Goal: Check status

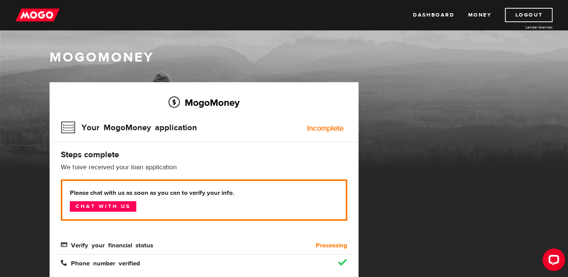
click at [413, 168] on div "MogoMoney Your MogoMoney application Expired Your MogoMoney credit decision has…" at bounding box center [284, 188] width 480 height 212
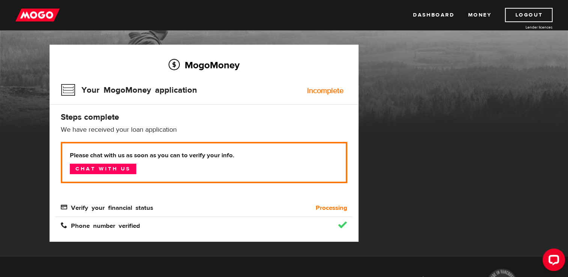
scroll to position [75, 0]
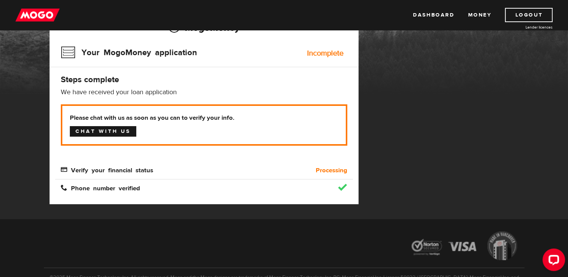
click at [108, 132] on link "Chat with us" at bounding box center [103, 131] width 66 height 11
click at [479, 13] on link "Money" at bounding box center [480, 15] width 24 height 14
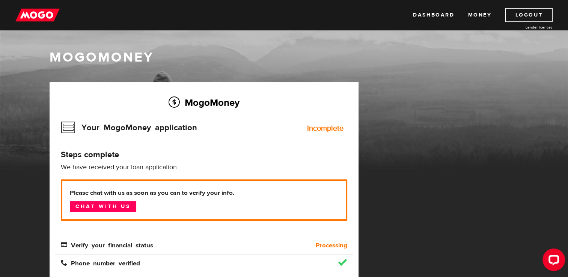
click at [476, 107] on div "MogoMoney Your MogoMoney application Expired Your MogoMoney credit decision has…" at bounding box center [284, 188] width 480 height 212
click at [442, 14] on link "Dashboard" at bounding box center [433, 15] width 41 height 14
click at [332, 126] on div "Incomplete" at bounding box center [325, 129] width 36 height 8
